Goal: Find contact information: Find contact information

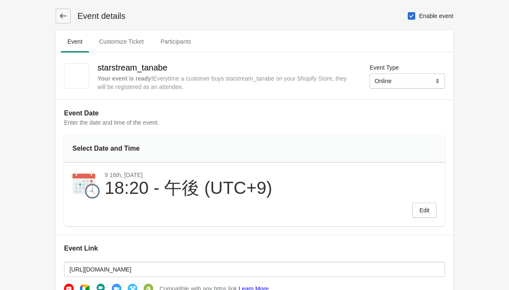
select select "US"
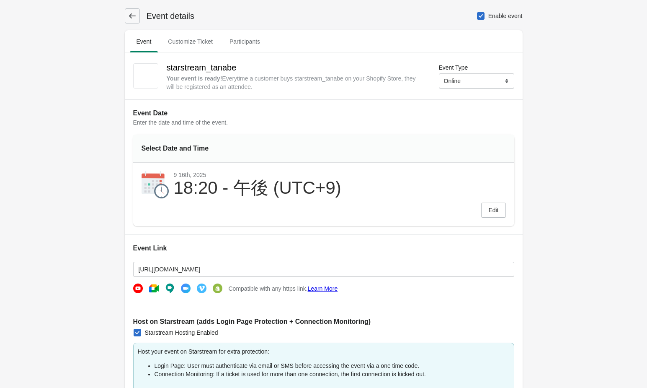
select select "US"
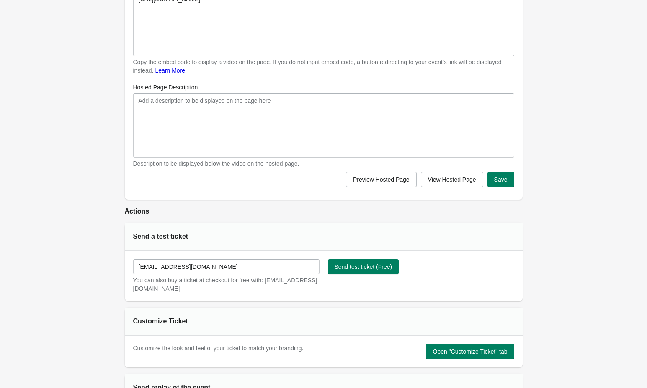
scroll to position [382, 0]
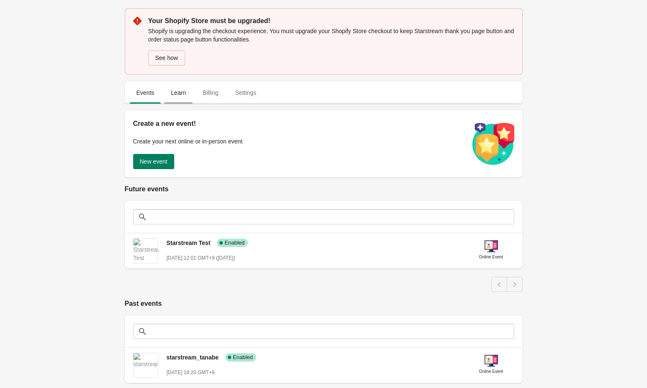
click at [180, 91] on span "Learn" at bounding box center [178, 92] width 28 height 15
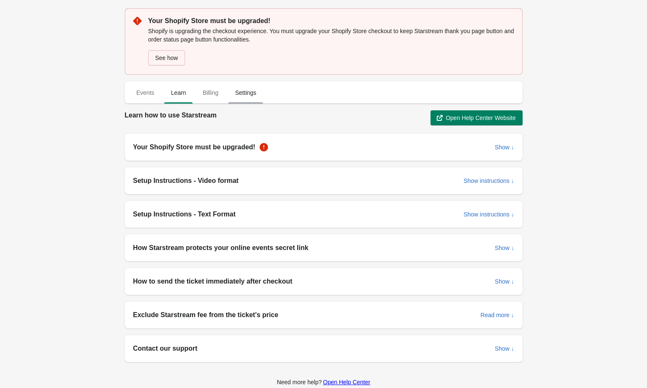
click at [249, 93] on span "Settings" at bounding box center [245, 92] width 35 height 15
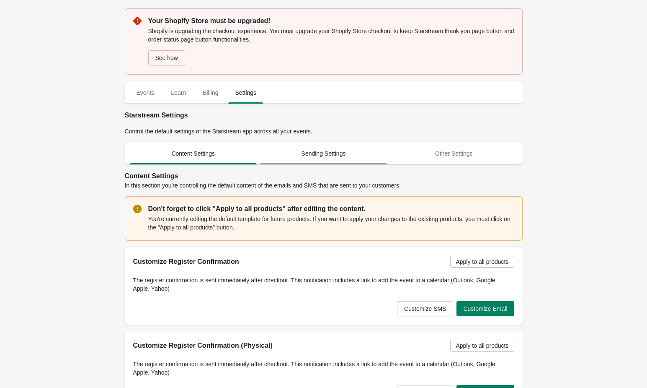
click at [345, 161] on span "Sending Settings" at bounding box center [323, 153] width 127 height 15
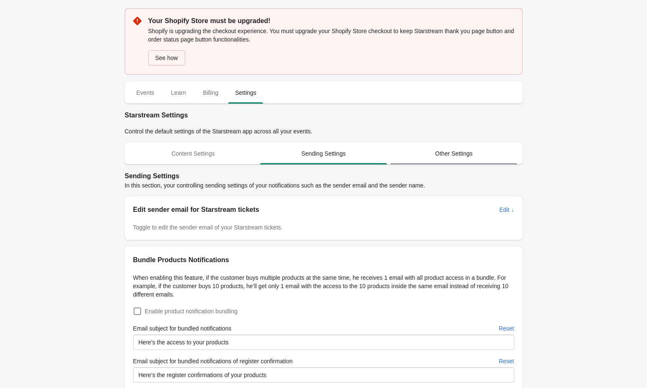
click at [468, 152] on span "Other Settings" at bounding box center [453, 153] width 127 height 15
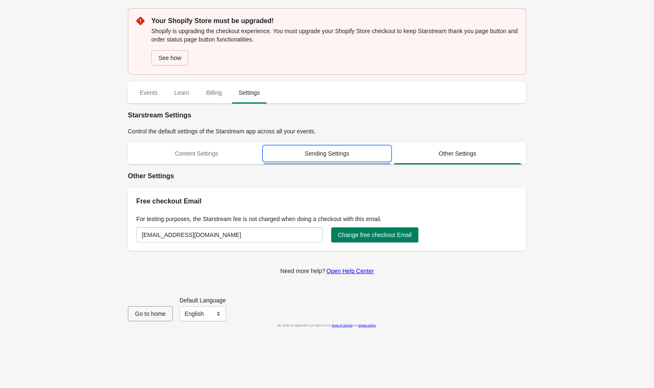
click at [326, 147] on span "Sending Settings" at bounding box center [326, 153] width 127 height 15
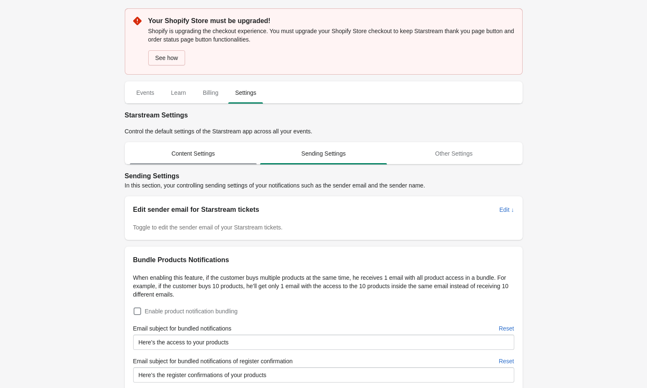
click at [168, 151] on span "Content Settings" at bounding box center [193, 153] width 127 height 15
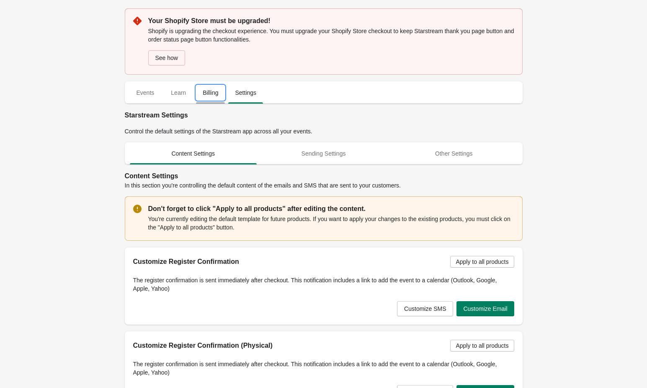
click at [200, 99] on span "Billing" at bounding box center [210, 92] width 29 height 15
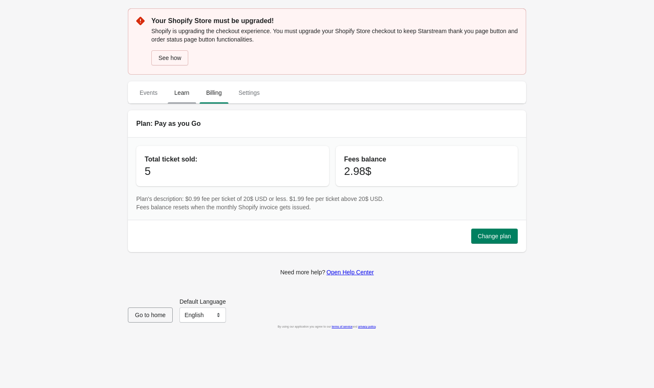
click at [173, 96] on span "Learn" at bounding box center [182, 92] width 28 height 15
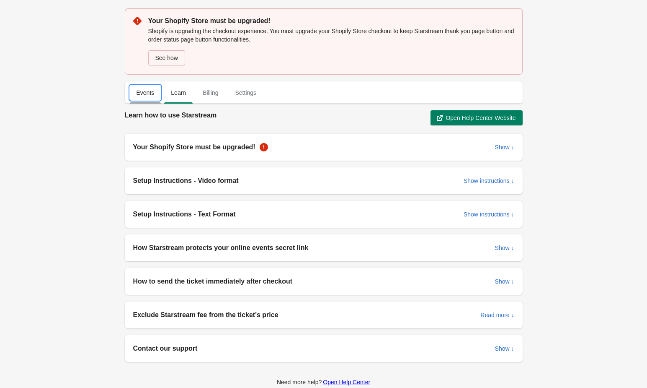
click at [140, 101] on button "Events" at bounding box center [145, 93] width 35 height 22
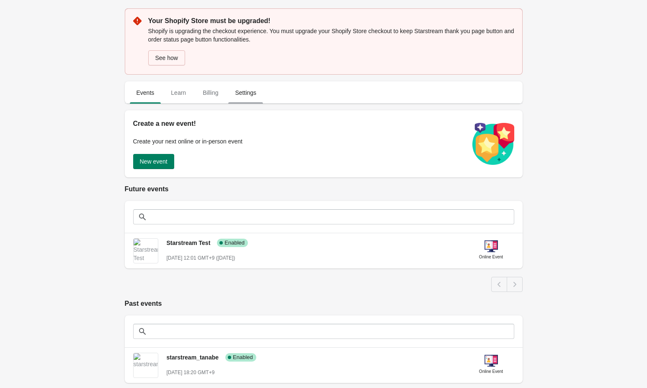
click at [243, 99] on span "Settings" at bounding box center [245, 92] width 35 height 15
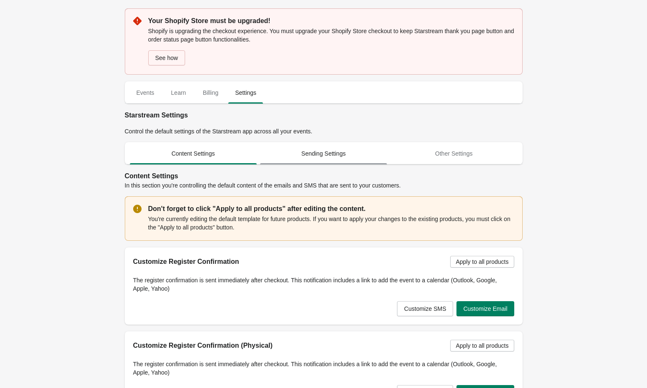
click at [375, 153] on span "Sending Settings" at bounding box center [323, 153] width 127 height 15
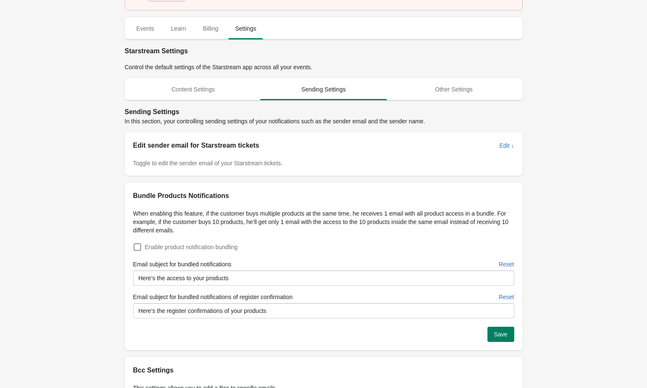
scroll to position [159, 0]
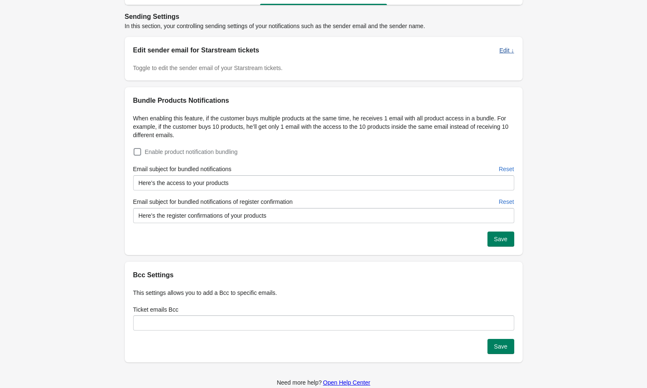
click at [496, 54] on button "Edit ↓" at bounding box center [506, 50] width 21 height 15
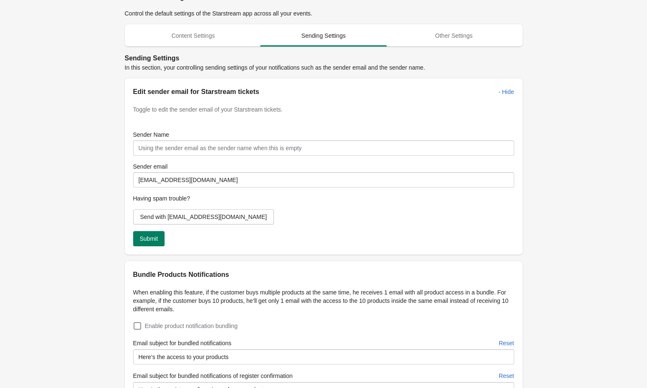
scroll to position [0, 0]
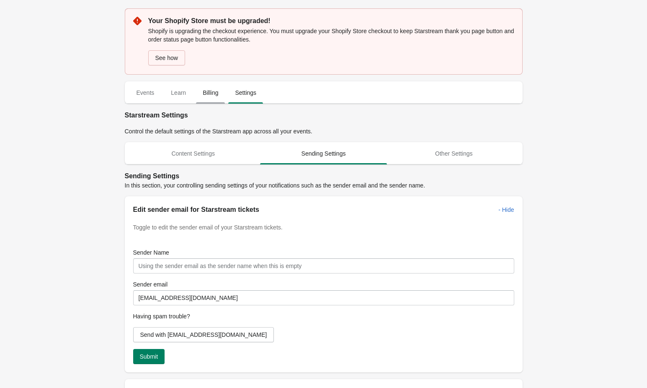
click at [216, 90] on span "Billing" at bounding box center [210, 92] width 29 height 15
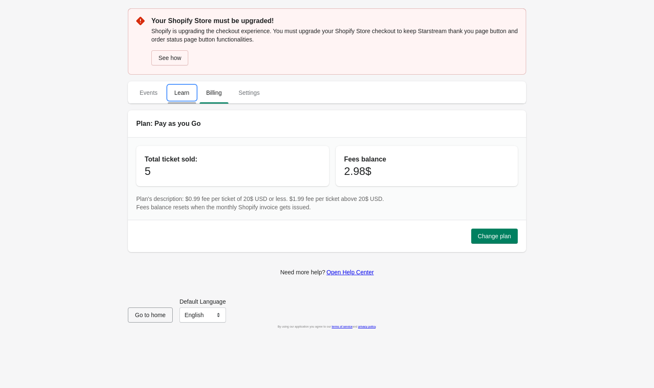
click at [177, 96] on span "Learn" at bounding box center [182, 92] width 28 height 15
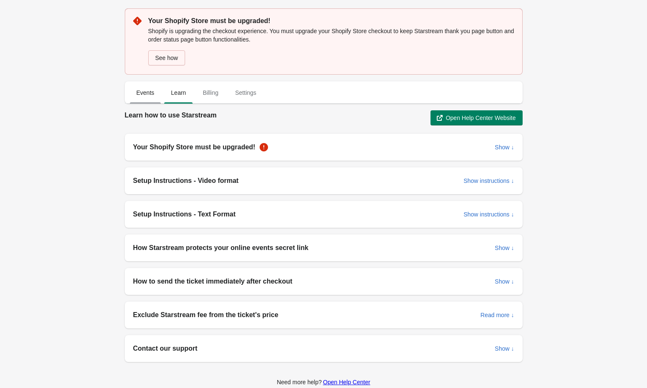
click at [139, 92] on span "Events" at bounding box center [145, 92] width 31 height 15
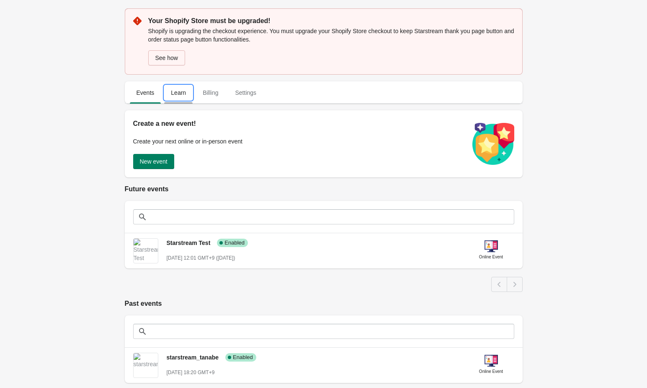
click at [180, 93] on span "Learn" at bounding box center [178, 92] width 28 height 15
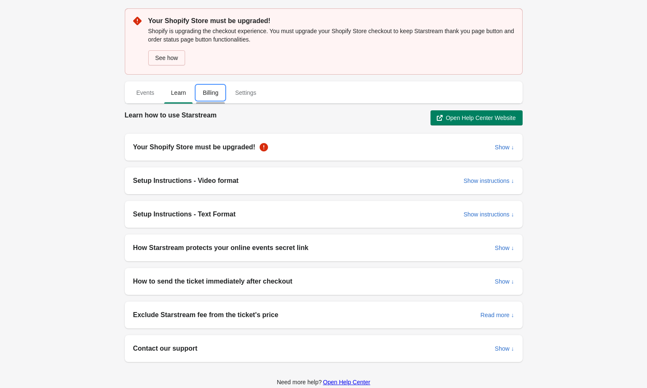
click at [208, 92] on span "Billing" at bounding box center [210, 92] width 29 height 15
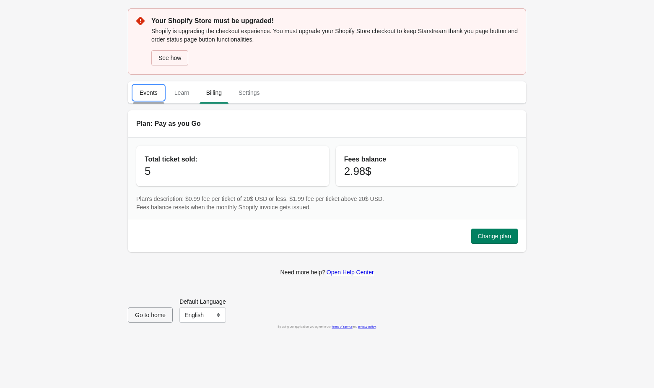
click at [165, 98] on button "Events" at bounding box center [148, 93] width 35 height 22
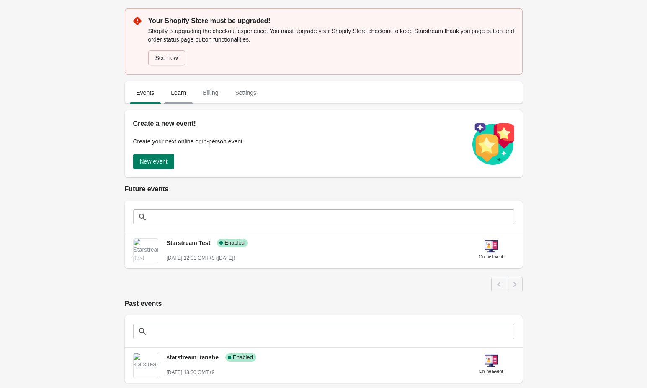
click at [177, 95] on span "Learn" at bounding box center [178, 92] width 28 height 15
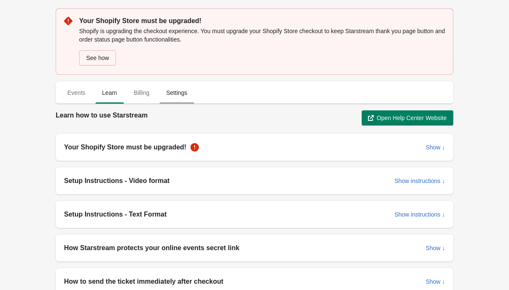
click at [171, 89] on span "Settings" at bounding box center [177, 92] width 35 height 15
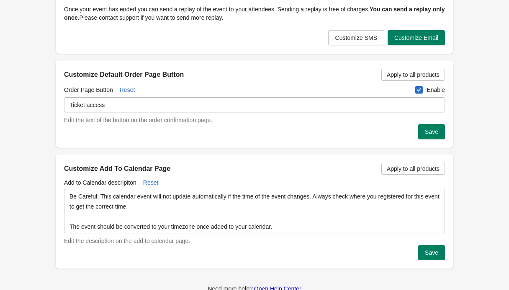
scroll to position [495, 0]
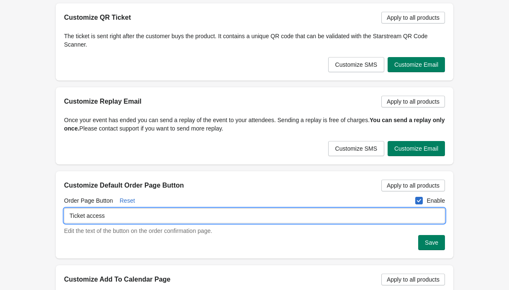
drag, startPoint x: 131, startPoint y: 221, endPoint x: 31, endPoint y: 203, distance: 102.2
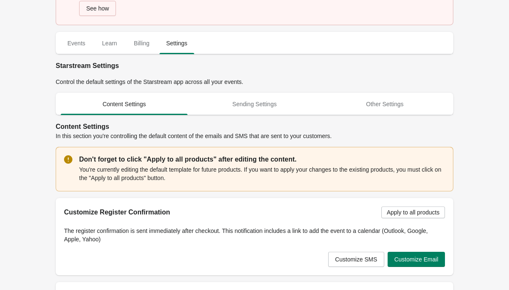
scroll to position [0, 0]
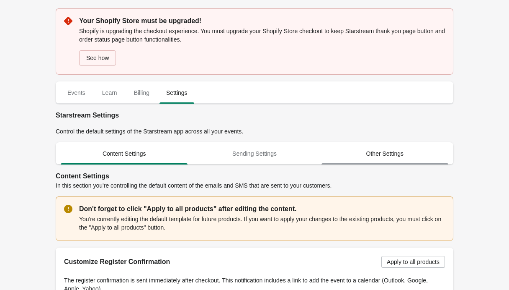
click at [369, 149] on span "Other Settings" at bounding box center [385, 153] width 127 height 15
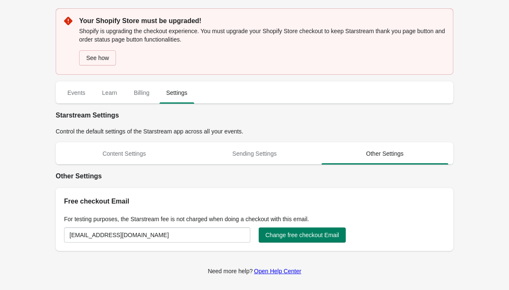
scroll to position [43, 0]
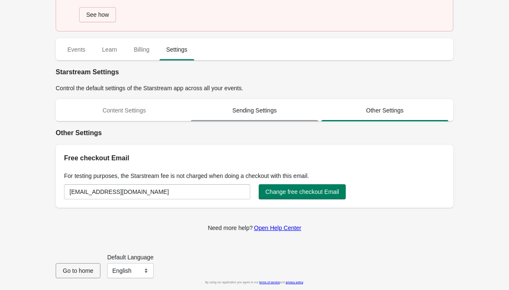
click at [290, 111] on span "Sending Settings" at bounding box center [254, 110] width 127 height 15
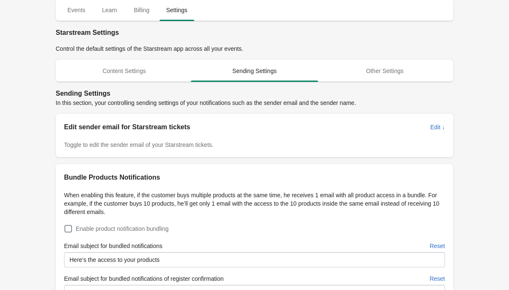
scroll to position [0, 0]
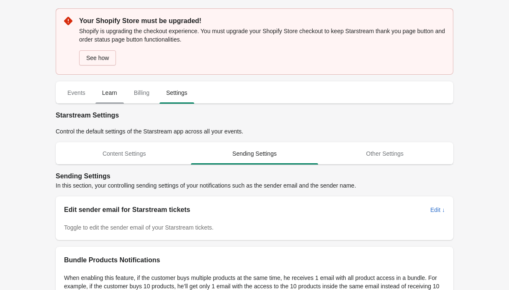
click at [122, 96] on span "Learn" at bounding box center [110, 92] width 28 height 15
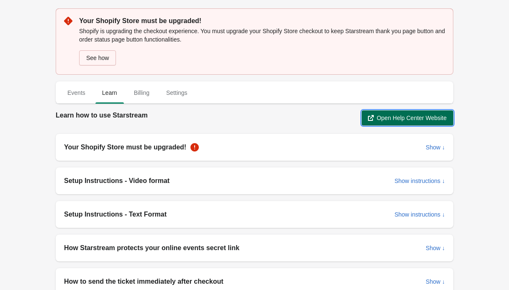
click at [402, 111] on button "Open Help Center Website" at bounding box center [408, 117] width 92 height 15
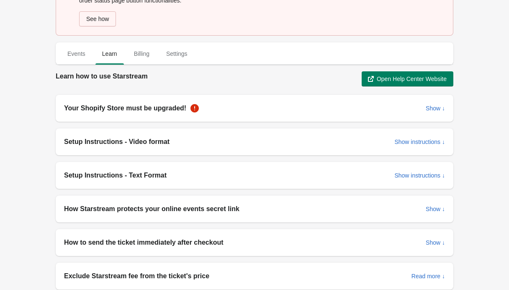
scroll to position [154, 0]
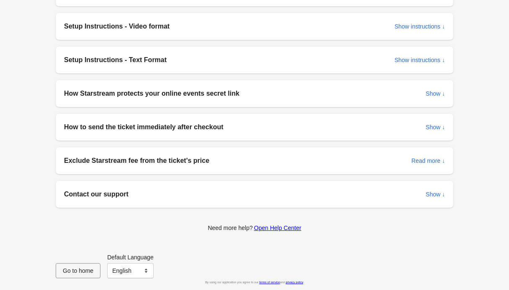
click at [157, 194] on h2 "Contact our support" at bounding box center [241, 194] width 355 height 10
click at [434, 196] on span "Show ↓" at bounding box center [435, 194] width 19 height 7
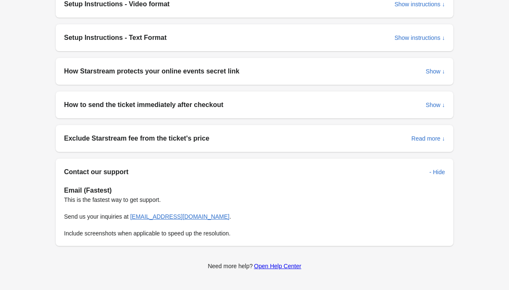
scroll to position [177, 0]
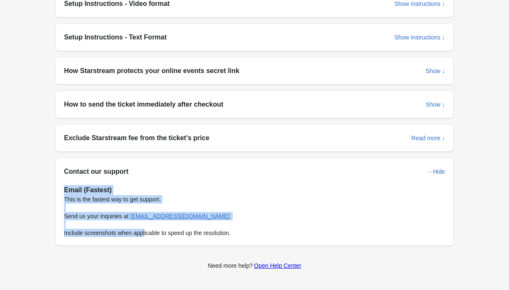
drag, startPoint x: 63, startPoint y: 192, endPoint x: 147, endPoint y: 234, distance: 93.9
click at [147, 234] on div "Email (Fastest) This is the fastest way to get support. Send us your inquiries …" at bounding box center [255, 210] width 398 height 69
click at [266, 233] on div "Email (Fastest) This is the fastest way to get support. Send us your inquiries …" at bounding box center [254, 211] width 381 height 52
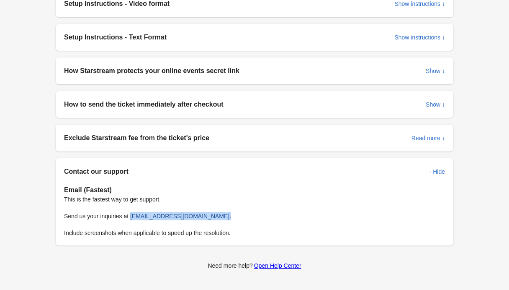
drag, startPoint x: 205, startPoint y: 216, endPoint x: 133, endPoint y: 218, distance: 72.5
click at [133, 218] on div "Email (Fastest) This is the fastest way to get support. Send us your inquiries …" at bounding box center [254, 211] width 381 height 52
copy div "[EMAIL_ADDRESS][DOMAIN_NAME] ."
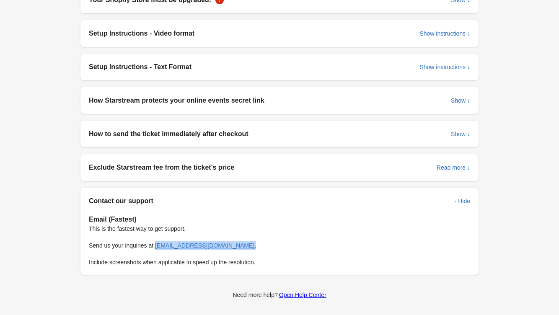
scroll to position [0, 0]
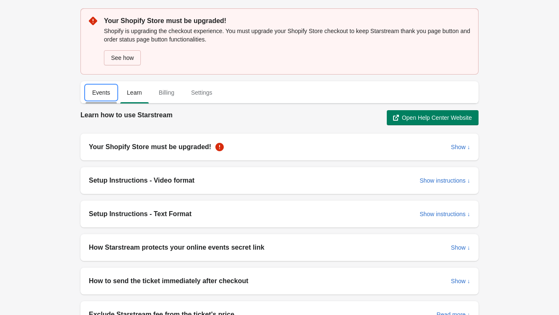
click at [105, 92] on span "Events" at bounding box center [100, 92] width 31 height 15
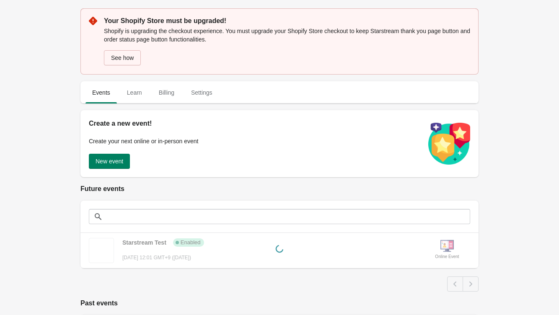
scroll to position [173, 0]
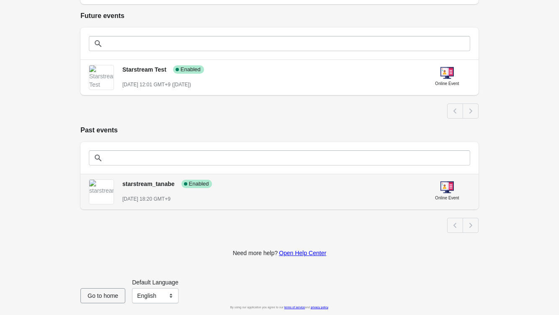
click at [135, 184] on span "starstream_tanabe" at bounding box center [148, 184] width 52 height 7
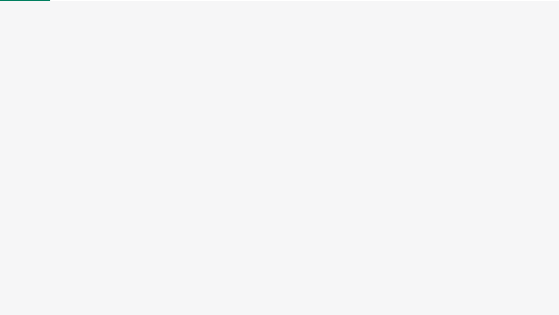
select select "US"
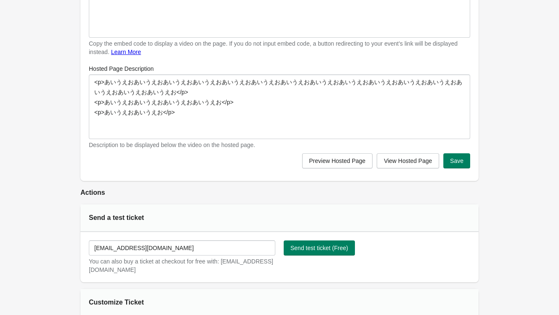
scroll to position [460, 0]
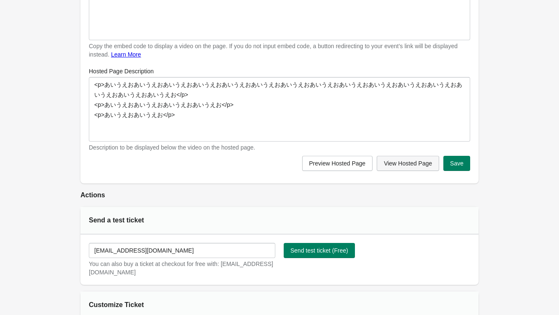
click at [401, 164] on span "View Hosted Page" at bounding box center [408, 163] width 48 height 7
click at [343, 169] on button "Preview Hosted Page" at bounding box center [337, 163] width 71 height 15
